Goal: Information Seeking & Learning: Learn about a topic

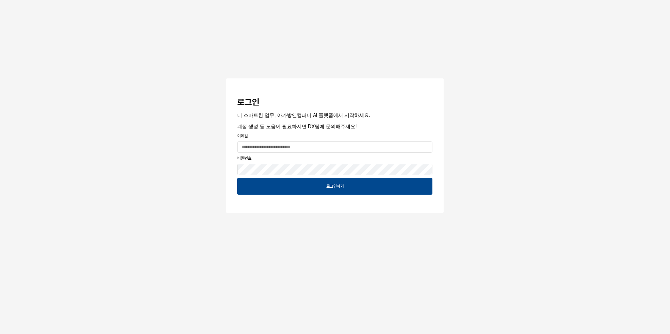
click at [583, 233] on div "로그인 더 스마트한 업무, 아가방앤컴퍼니 AI 플랫폼에서 시작하세요. 계정 생성 등 도움이 필요하시면 DX팀에 문의해주세요! 이메일 비밀번호 …" at bounding box center [335, 127] width 670 height 255
click at [309, 144] on input "App Frame" at bounding box center [335, 147] width 194 height 11
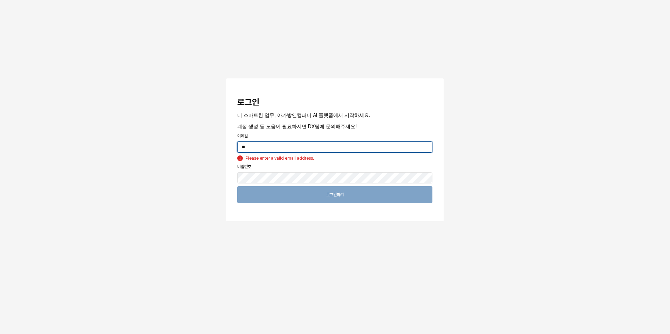
type input "*"
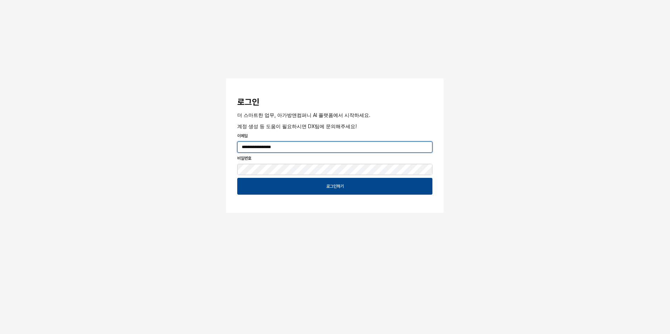
type input "**********"
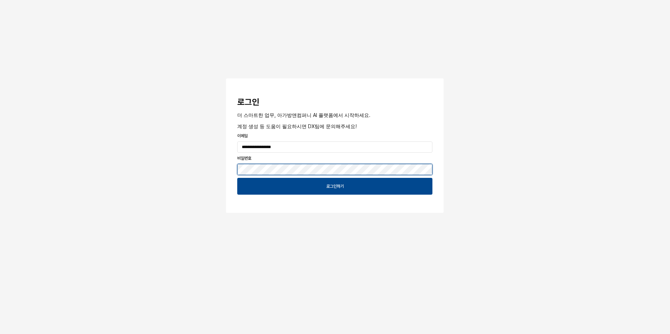
click at [226, 78] on button "App Frame" at bounding box center [229, 79] width 6 height 2
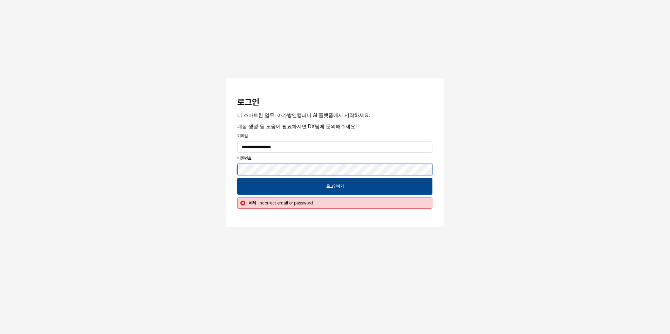
click at [71, 158] on div "**********" at bounding box center [335, 134] width 670 height 269
click at [226, 78] on button "App Frame" at bounding box center [229, 79] width 6 height 2
click at [132, 155] on div "**********" at bounding box center [335, 134] width 670 height 269
click at [226, 78] on button "App Frame" at bounding box center [229, 79] width 6 height 2
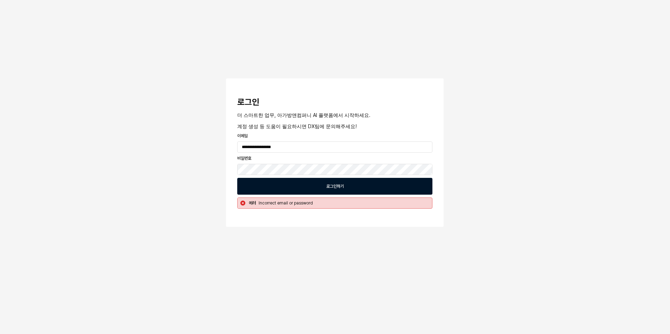
click at [303, 184] on div "로그인하기" at bounding box center [334, 186] width 189 height 16
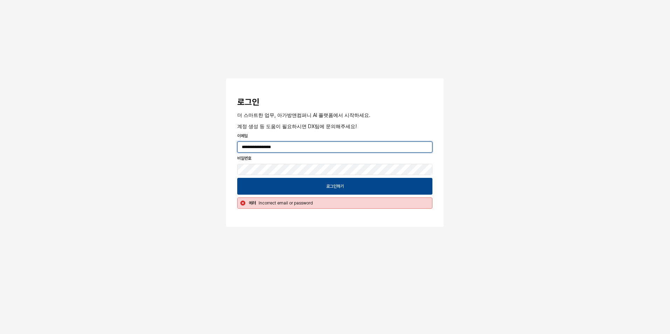
click at [243, 148] on input "**********" at bounding box center [335, 147] width 194 height 11
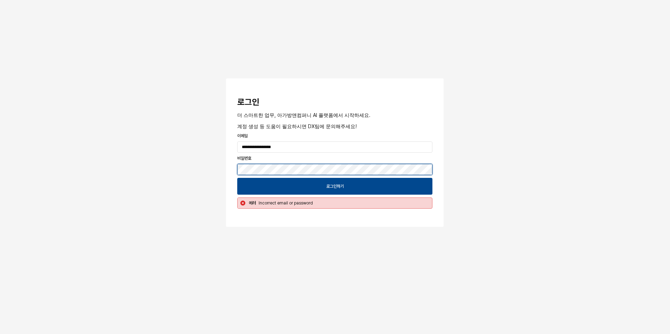
click at [66, 167] on div "**********" at bounding box center [335, 134] width 670 height 269
click at [226, 78] on button "App Frame" at bounding box center [229, 79] width 6 height 2
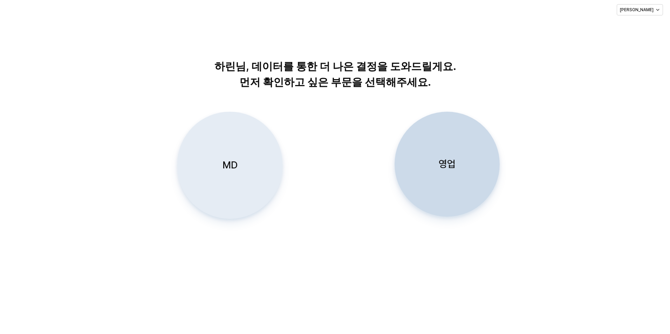
click at [211, 171] on div "MD" at bounding box center [229, 165] width 99 height 107
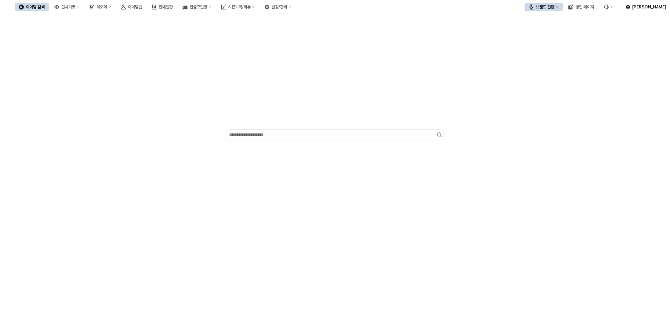
click at [370, 243] on div "앱 프레임" at bounding box center [335, 174] width 670 height 320
click at [142, 8] on div "아이템맵" at bounding box center [135, 7] width 14 height 5
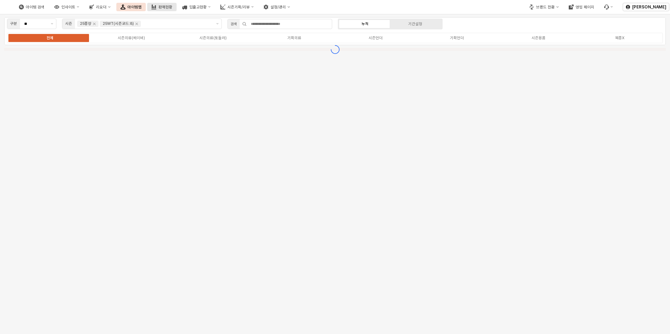
click at [172, 8] on div "판매현황" at bounding box center [165, 7] width 14 height 5
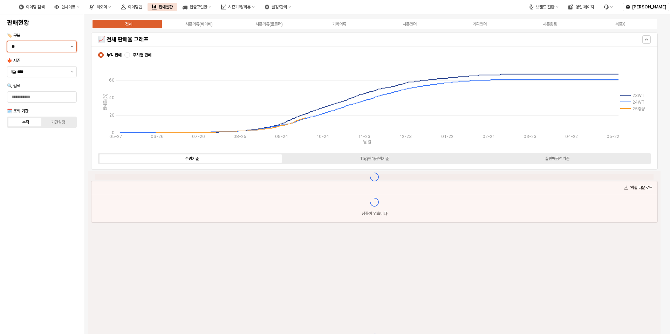
click at [73, 47] on icon "제안 사항 표시" at bounding box center [72, 46] width 2 height 1
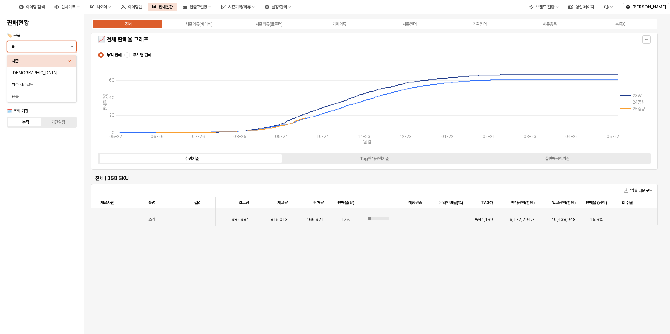
click at [71, 47] on icon "제안 사항 표시" at bounding box center [72, 46] width 3 height 1
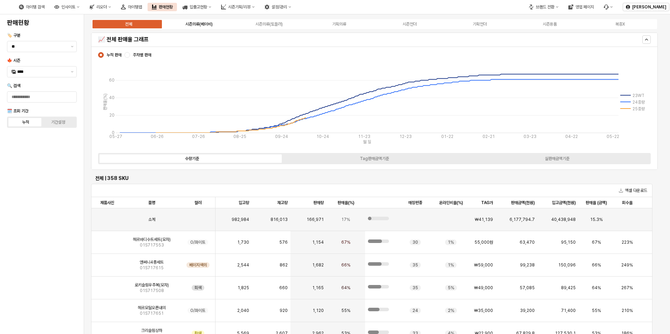
click at [208, 23] on div "시즌의류(베이비)" at bounding box center [198, 24] width 27 height 5
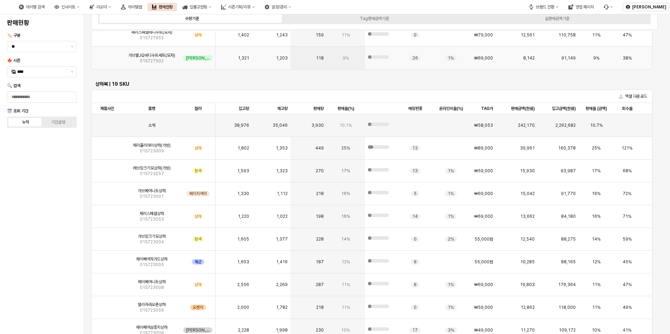
scroll to position [771, 0]
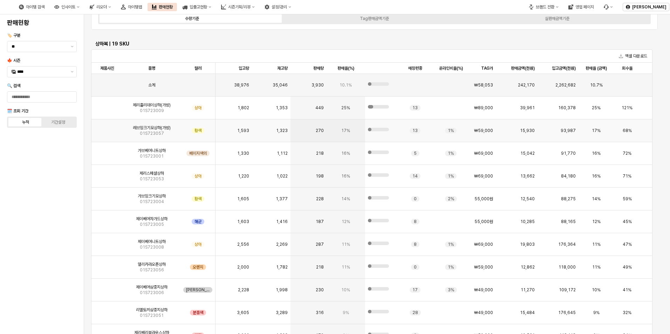
click at [107, 128] on img "앱 프레임" at bounding box center [107, 128] width 0 height 0
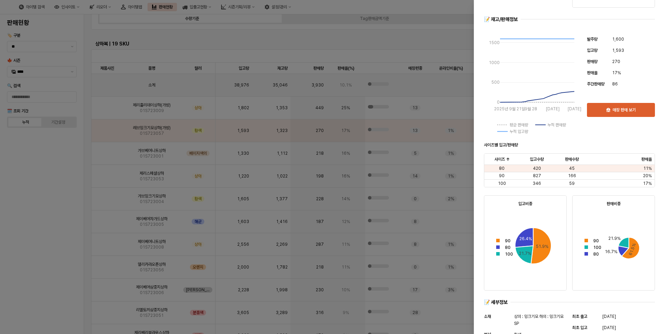
scroll to position [210, 0]
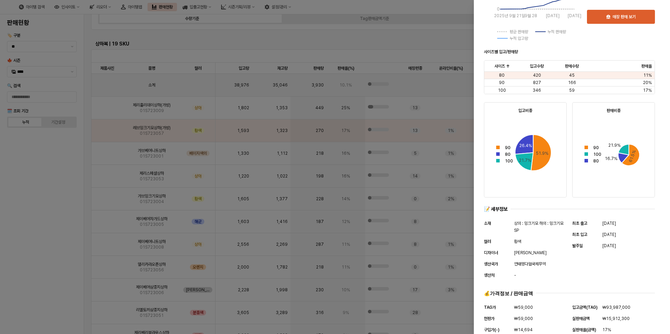
click at [243, 207] on div at bounding box center [335, 167] width 670 height 334
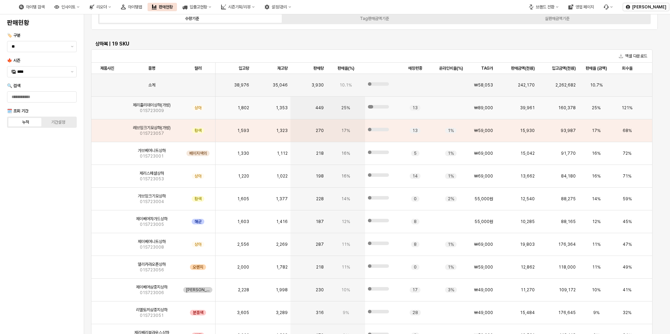
click at [149, 106] on span "제리홀리데이상하(가방)" at bounding box center [152, 105] width 38 height 6
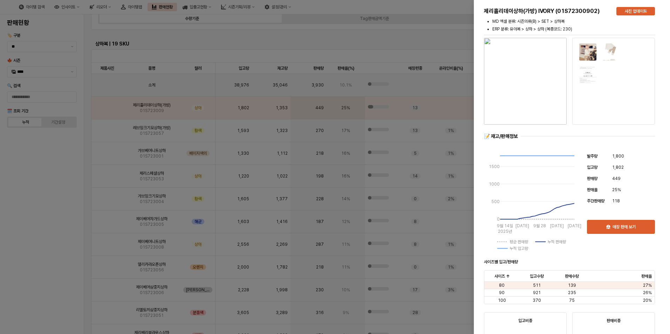
click at [145, 108] on div at bounding box center [335, 167] width 670 height 334
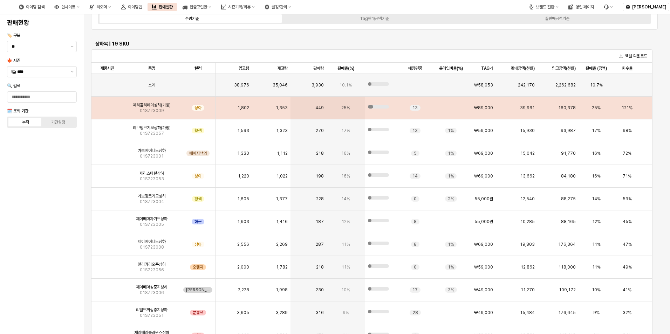
click at [145, 108] on span "01S723009" at bounding box center [152, 111] width 24 height 6
click at [151, 106] on span "제리홀리데이상하(가방)" at bounding box center [152, 105] width 38 height 6
click at [107, 105] on img "앱 프레임" at bounding box center [107, 105] width 0 height 0
click at [155, 106] on span "제리홀리데이상하(가방)" at bounding box center [152, 105] width 38 height 6
click at [107, 105] on img "앱 프레임" at bounding box center [107, 105] width 0 height 0
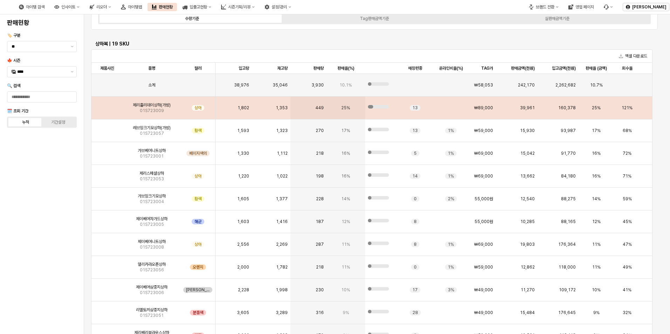
click at [176, 111] on div "[PERSON_NAME]하(가방) 01S723009" at bounding box center [151, 108] width 57 height 23
click at [143, 108] on span "01S723009" at bounding box center [152, 111] width 24 height 6
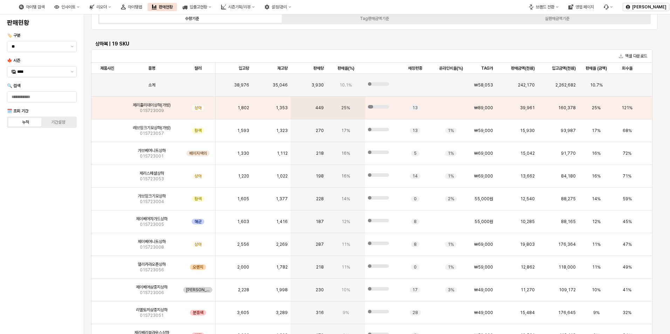
click at [81, 113] on div "판매현황 🏷️ 구분 ** 🍁 시즌 **** 🔍 검색 🗓️ 조회 기간 누적 기간설정" at bounding box center [42, 174] width 84 height 320
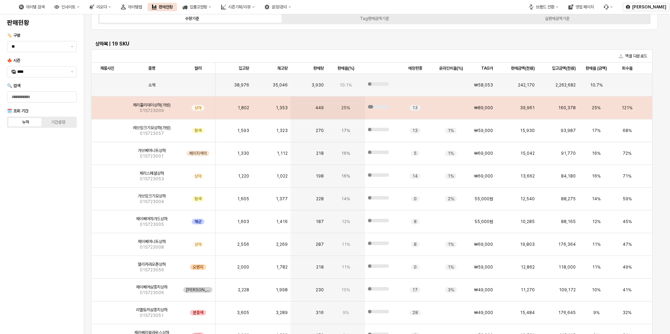
click at [107, 105] on img "앱 프레임" at bounding box center [107, 105] width 0 height 0
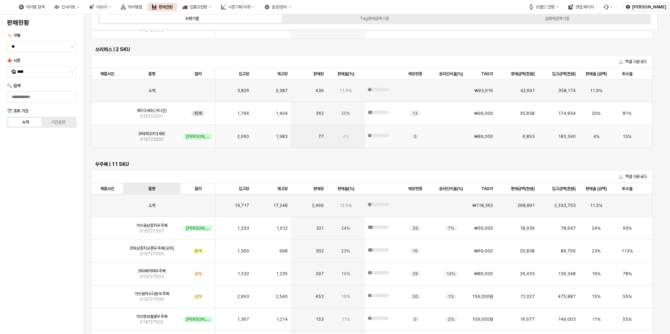
scroll to position [1121, 0]
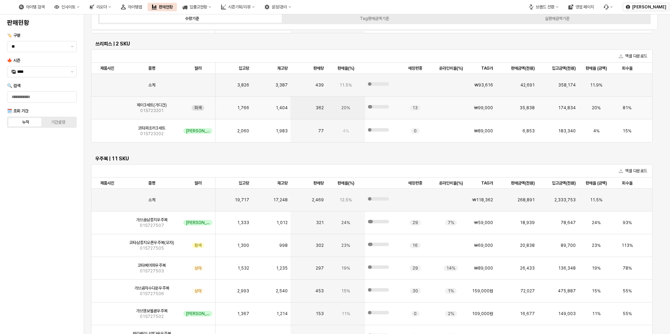
click at [107, 105] on img "앱 프레임" at bounding box center [107, 105] width 0 height 0
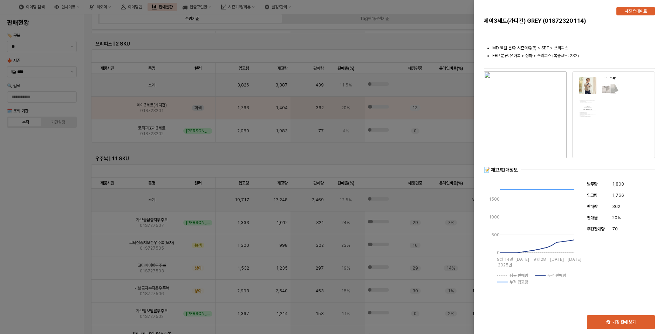
click at [77, 209] on div at bounding box center [335, 167] width 670 height 334
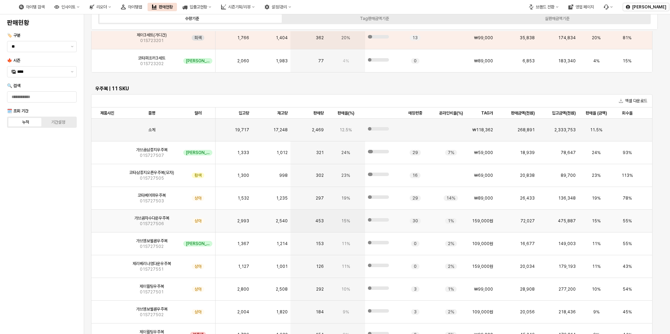
scroll to position [1296, 0]
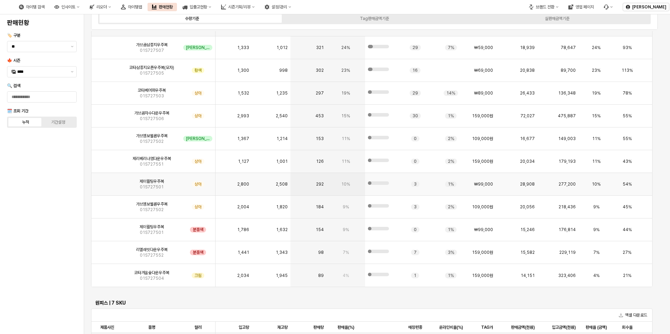
click at [107, 181] on img "앱 프레임" at bounding box center [107, 181] width 0 height 0
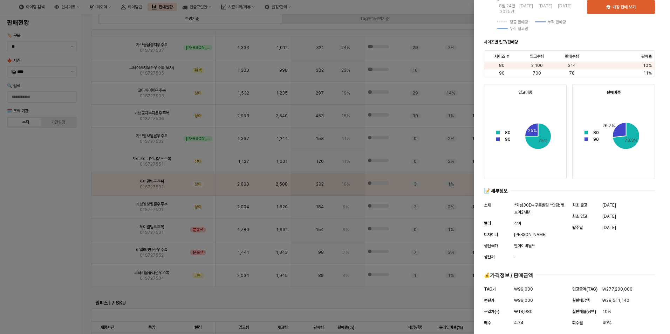
scroll to position [225, 0]
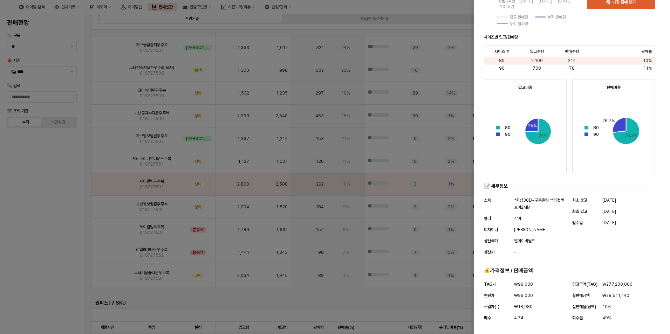
click at [92, 213] on div at bounding box center [335, 167] width 670 height 334
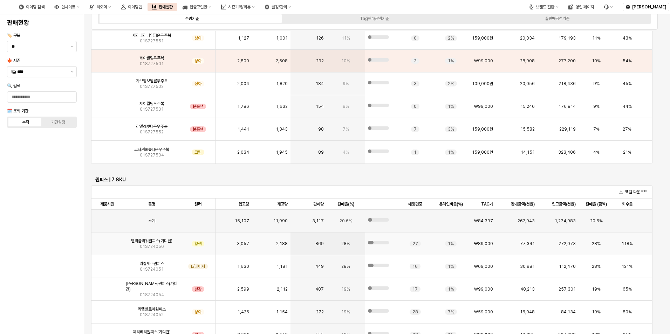
scroll to position [1455, 0]
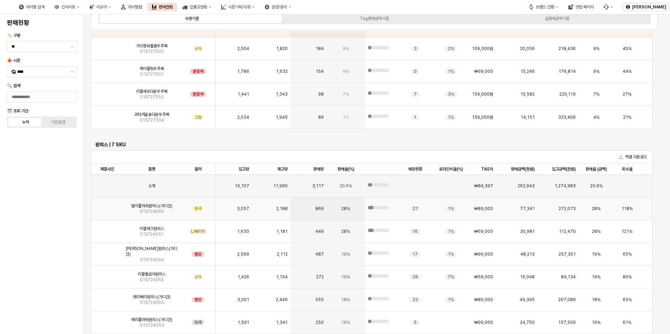
click at [119, 206] on div "앱 프레임" at bounding box center [107, 209] width 32 height 23
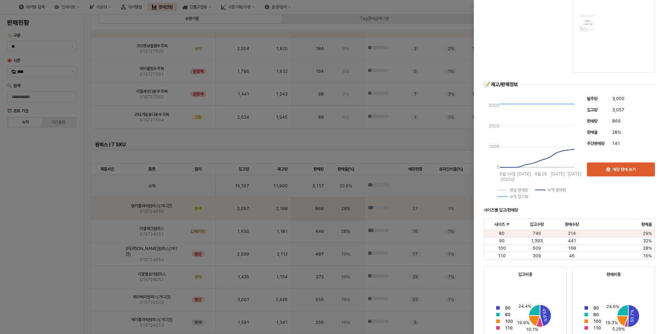
scroll to position [175, 0]
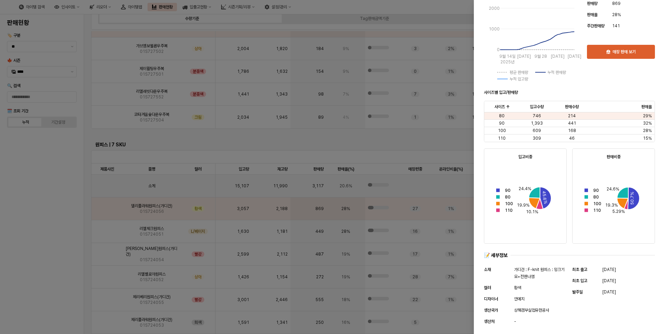
click at [55, 245] on div at bounding box center [335, 167] width 670 height 334
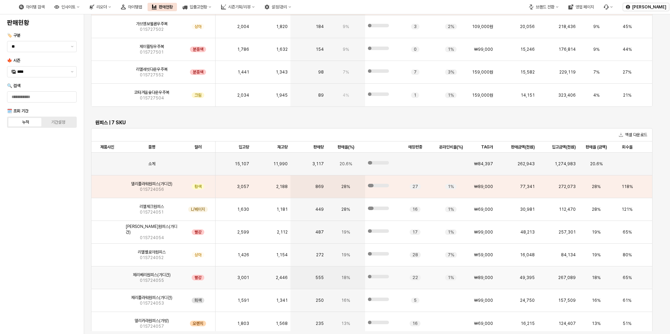
scroll to position [1455, 0]
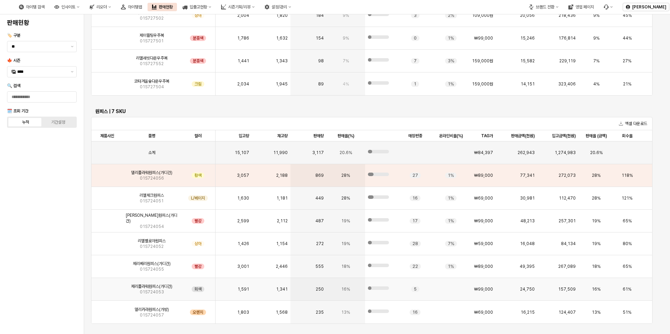
click at [152, 284] on span "제리플라워원피스(가디건)" at bounding box center [151, 287] width 41 height 6
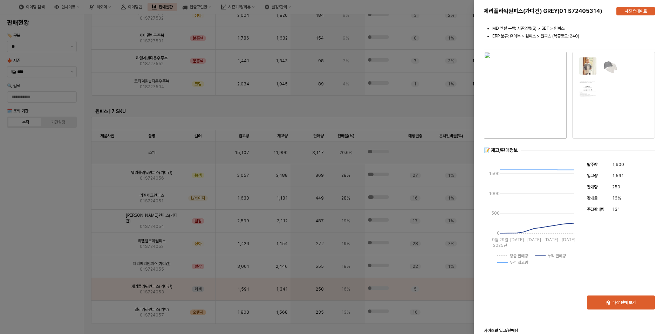
click at [51, 270] on div at bounding box center [335, 167] width 670 height 334
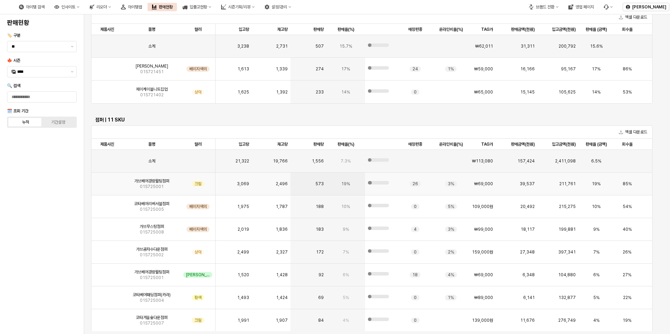
scroll to position [0, 0]
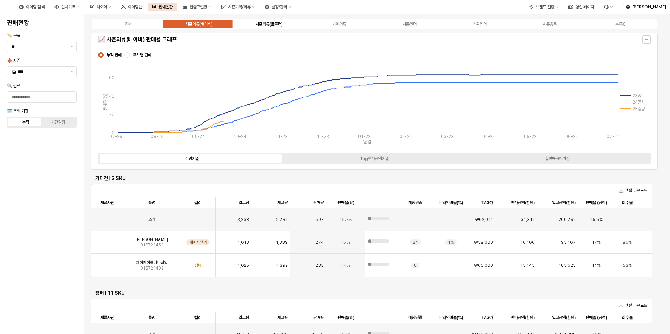
click at [269, 24] on div "시즌의류(토들러)" at bounding box center [268, 24] width 27 height 5
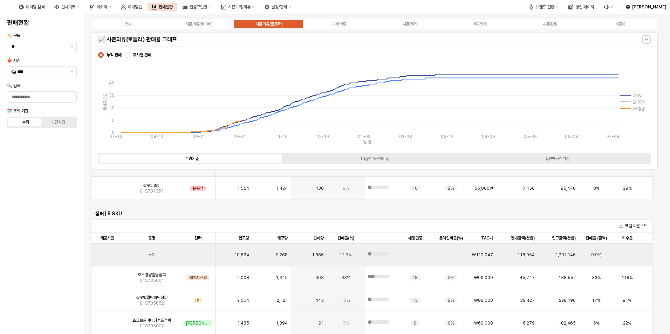
scroll to position [1556, 0]
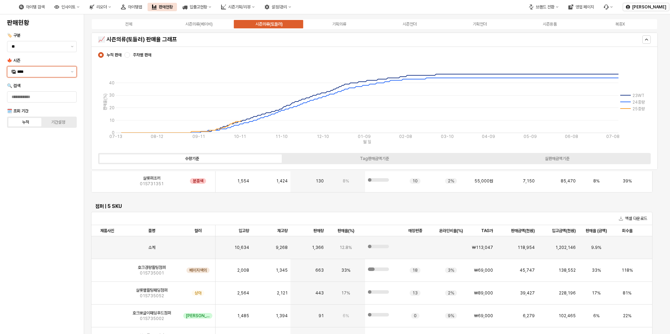
click at [57, 75] on input "****" at bounding box center [41, 71] width 49 height 7
click at [29, 149] on div "25FA" at bounding box center [41, 145] width 69 height 11
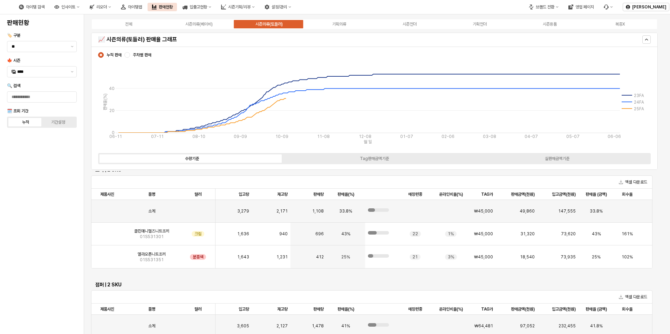
click at [199, 19] on div "전체 시즌의류(베이비) 시즌의류(토들러) 기획의류 시즌언더 기획언더 시즌용품 복종X" at bounding box center [374, 24] width 567 height 11
click at [200, 23] on div "시즌의류(베이비)" at bounding box center [198, 24] width 27 height 5
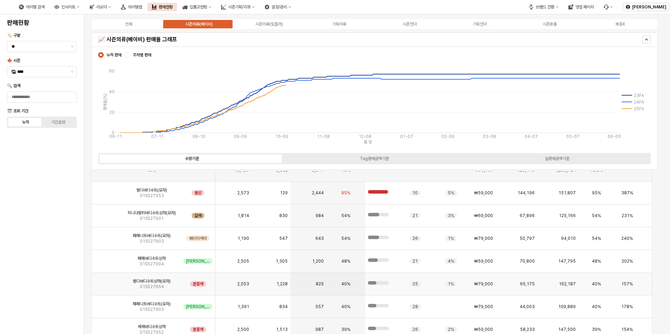
scroll to position [350, 0]
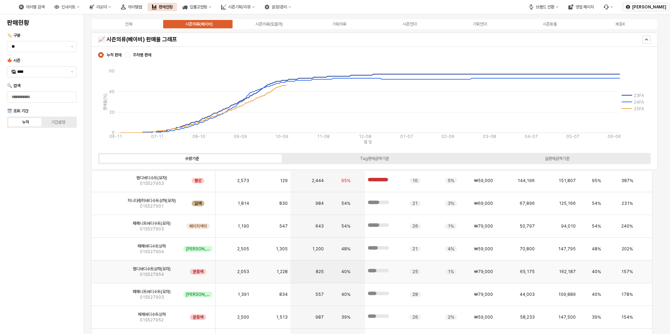
click at [107, 269] on img "앱 프레임" at bounding box center [107, 269] width 0 height 0
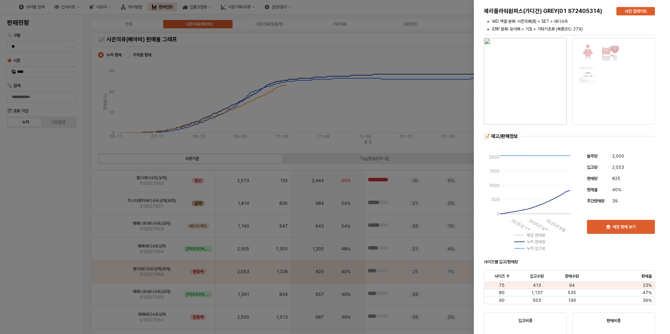
click at [70, 281] on div at bounding box center [335, 167] width 670 height 334
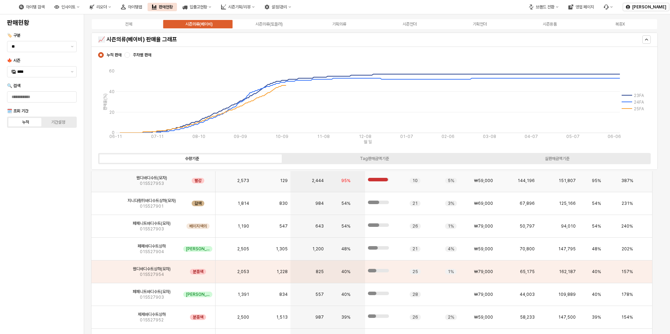
click at [117, 183] on div "앱 프레임" at bounding box center [107, 181] width 32 height 23
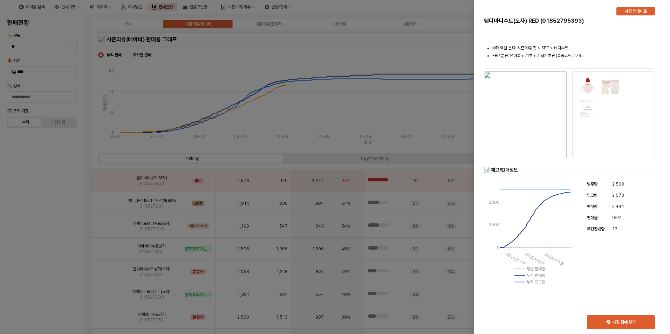
click at [58, 242] on div at bounding box center [335, 167] width 670 height 334
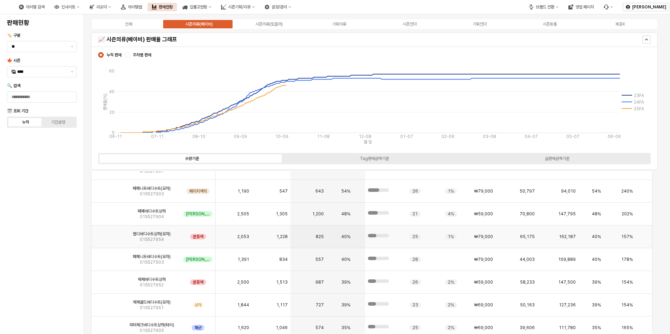
scroll to position [420, 0]
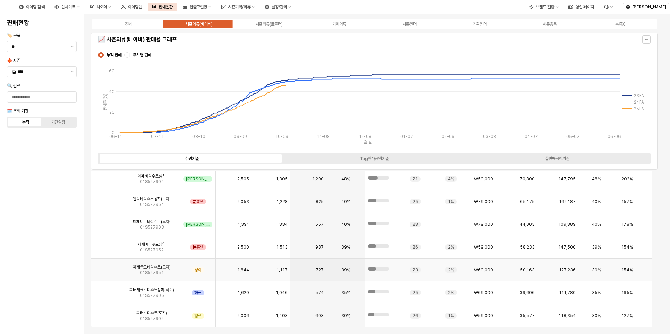
click at [107, 267] on img "앱 프레임" at bounding box center [107, 267] width 0 height 0
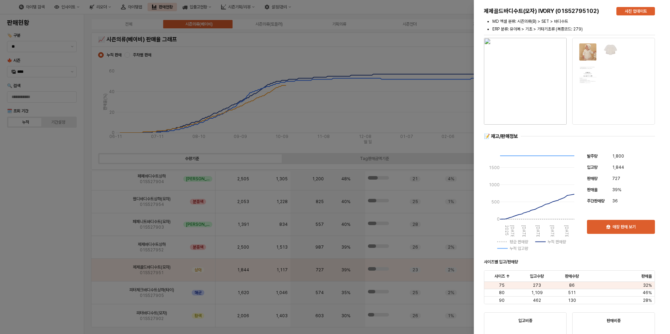
click at [68, 273] on div at bounding box center [335, 167] width 670 height 334
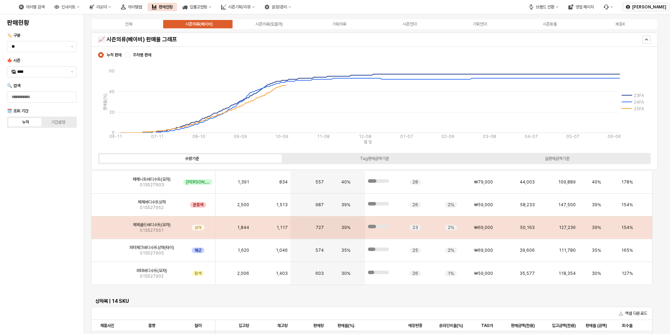
scroll to position [491, 0]
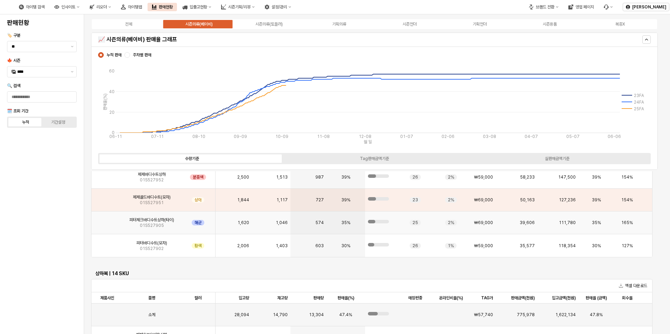
click at [107, 220] on img "앱 프레임" at bounding box center [107, 220] width 0 height 0
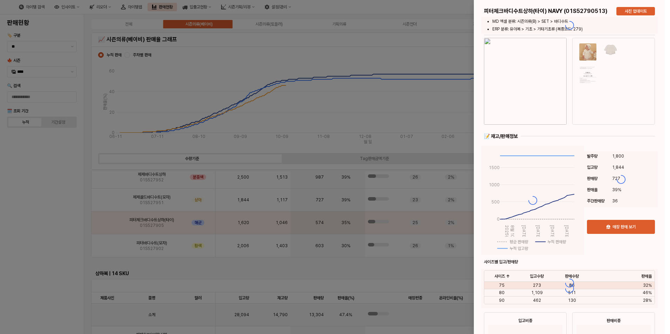
click at [71, 236] on div at bounding box center [335, 167] width 670 height 334
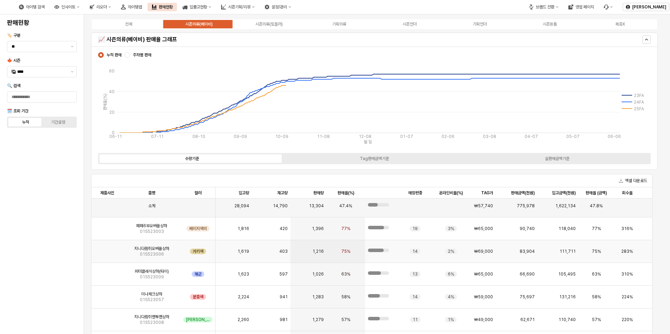
scroll to position [0, 0]
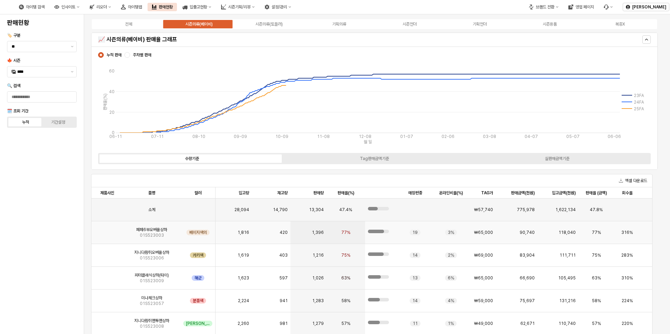
click at [107, 230] on img "앱 프레임" at bounding box center [107, 230] width 0 height 0
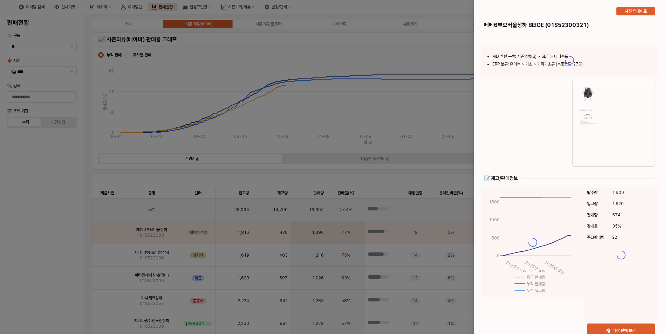
scroll to position [210, 0]
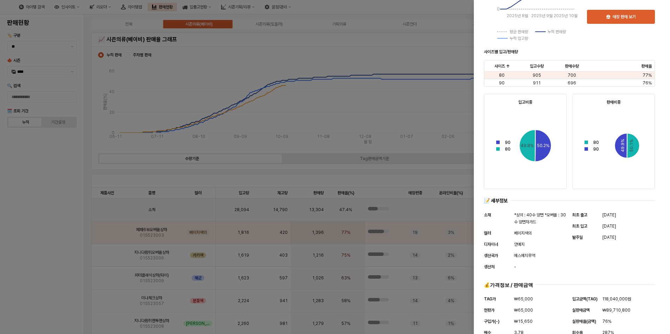
click at [50, 257] on div at bounding box center [335, 167] width 670 height 334
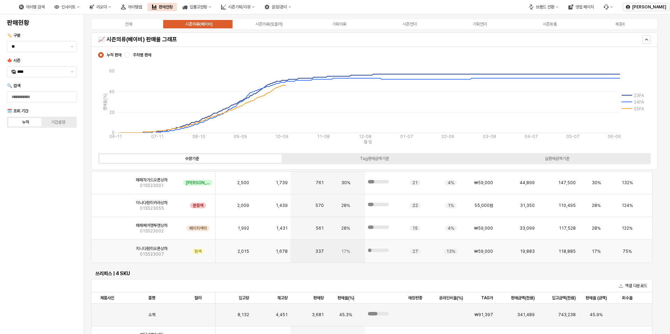
scroll to position [981, 0]
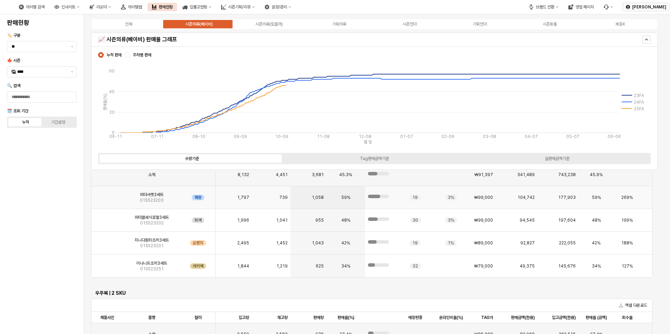
click at [107, 195] on img "앱 프레임" at bounding box center [107, 195] width 0 height 0
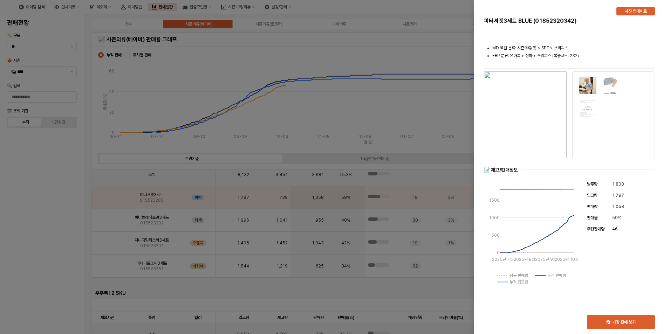
click at [69, 213] on div at bounding box center [335, 167] width 670 height 334
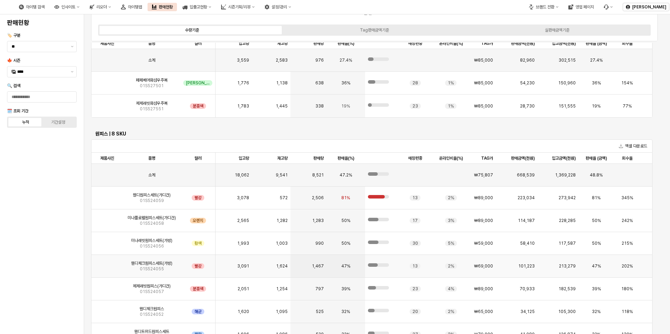
scroll to position [173, 0]
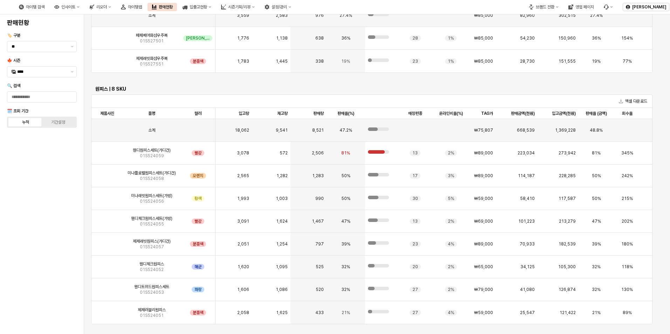
click at [39, 80] on div at bounding box center [41, 80] width 75 height 3
click at [44, 77] on div "****" at bounding box center [37, 72] width 61 height 11
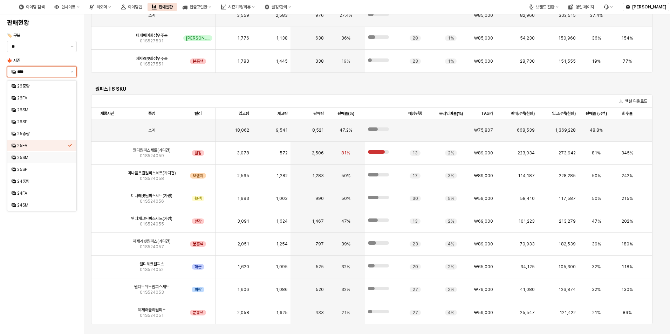
click at [25, 158] on div "25SM" at bounding box center [42, 158] width 51 height 6
type input "****"
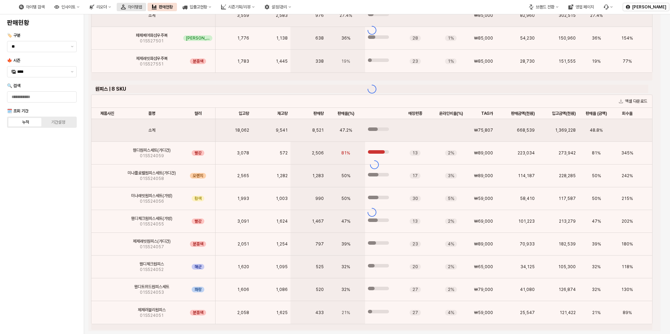
click at [142, 8] on div "아이템맵" at bounding box center [135, 7] width 14 height 5
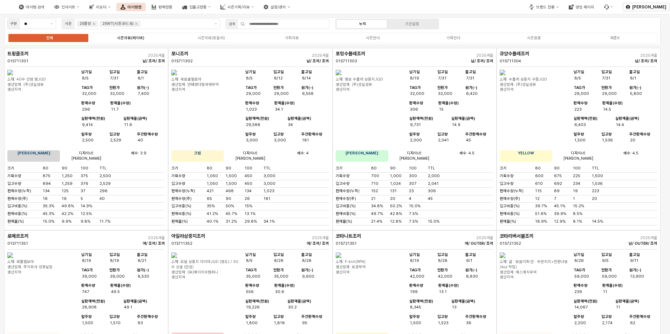
click at [139, 38] on div "시즌의류(베이비)" at bounding box center [130, 38] width 27 height 5
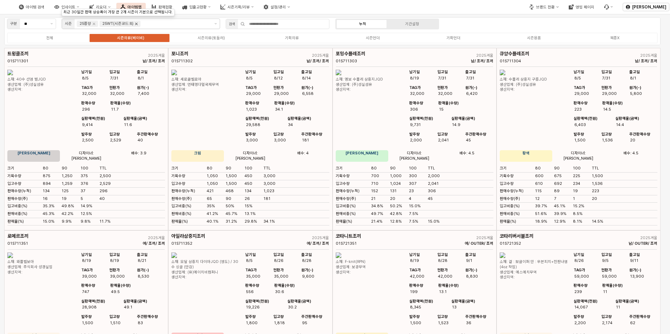
click at [135, 25] on icon "25WT(시즌코드:8) 제거" at bounding box center [136, 24] width 6 height 6
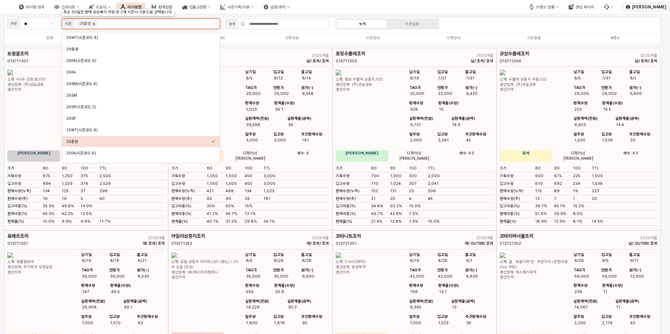
click at [95, 23] on icon "25WT 제거" at bounding box center [94, 24] width 6 height 6
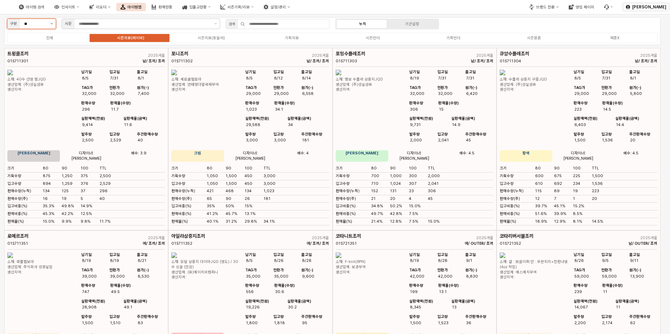
click at [53, 25] on button "제안 사항 표시" at bounding box center [52, 24] width 8 height 10
click at [51, 28] on button "제안 사항 표시" at bounding box center [52, 24] width 8 height 10
click at [107, 7] on div "리오더" at bounding box center [101, 7] width 11 height 5
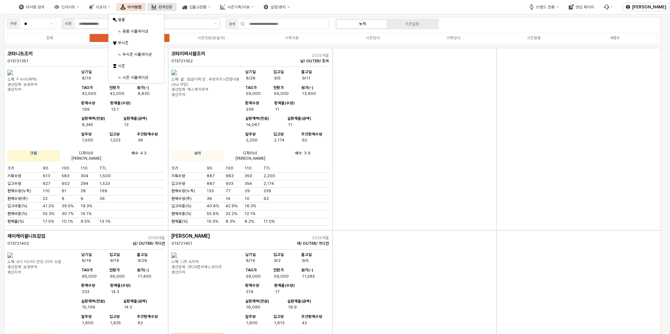
click at [172, 6] on div "판매현황" at bounding box center [165, 7] width 14 height 5
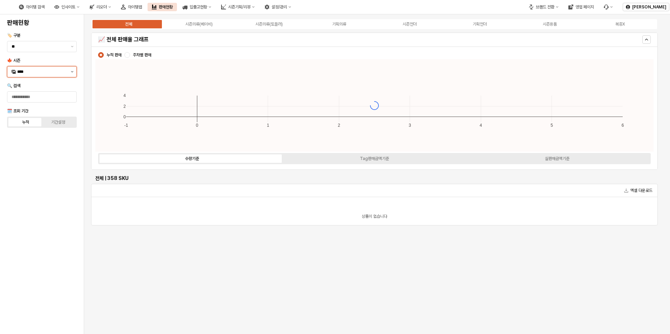
click at [75, 74] on button "제안 사항 표시" at bounding box center [72, 72] width 8 height 11
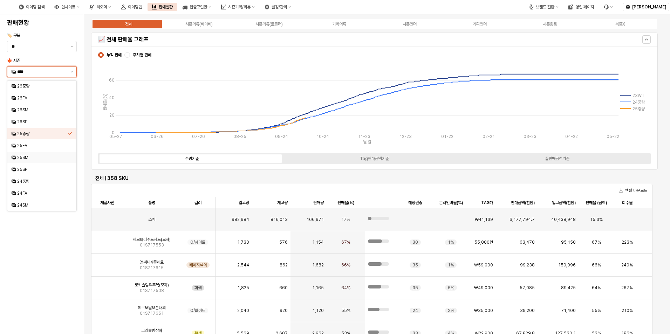
click at [25, 158] on div "25SM" at bounding box center [42, 158] width 51 height 6
type input "****"
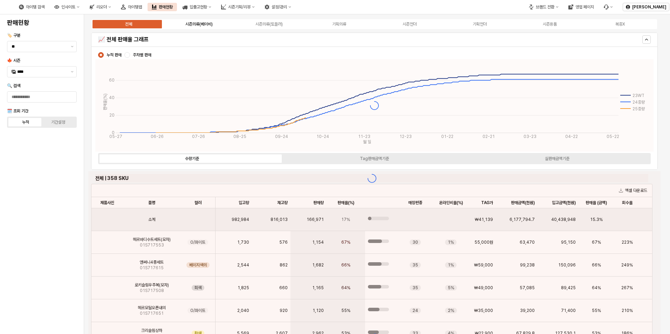
click at [194, 21] on div "전체 시즌의류(베이비) 시즌의류(토들러) 기획의류 시즌언더 기획언더 시즌용품 복종X" at bounding box center [374, 24] width 567 height 11
click at [195, 24] on div "시즌의류(베이비)" at bounding box center [198, 24] width 27 height 5
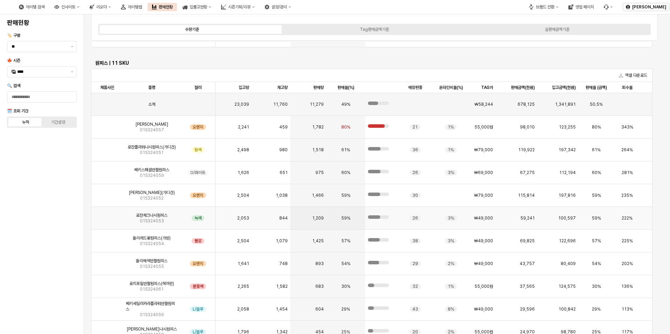
scroll to position [173, 0]
